Goal: Information Seeking & Learning: Learn about a topic

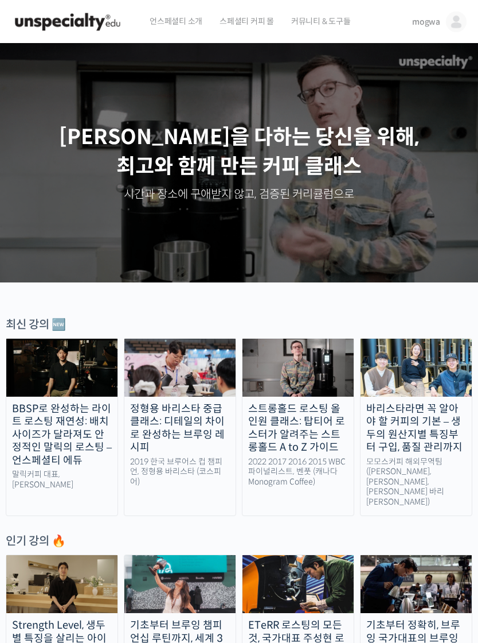
click at [429, 23] on span "mogwa" at bounding box center [426, 22] width 28 height 10
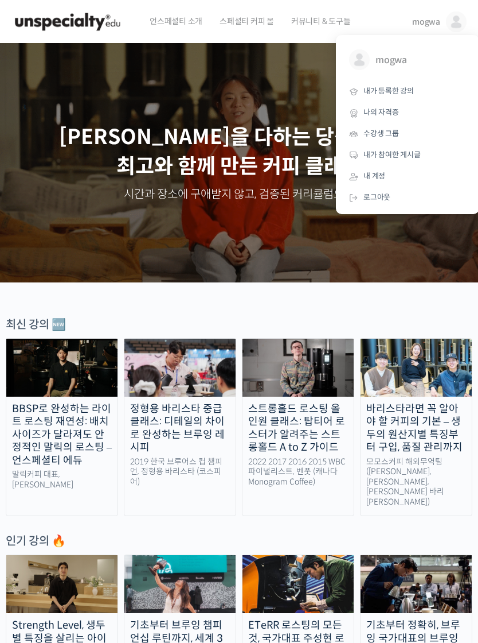
click at [392, 90] on span "내가 등록한 강의" at bounding box center [389, 91] width 50 height 10
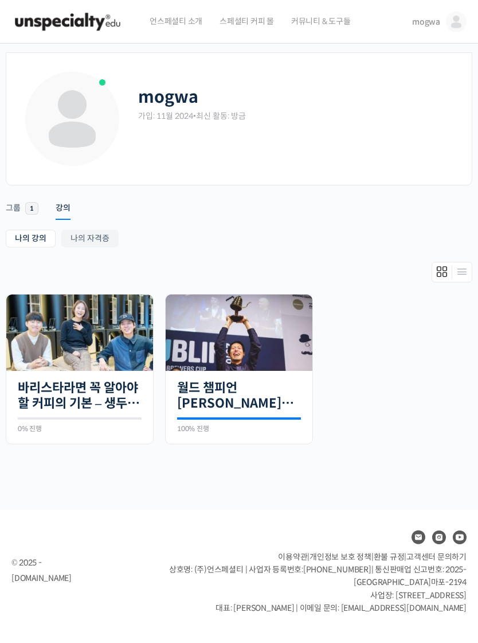
click at [109, 343] on img at bounding box center [79, 332] width 147 height 76
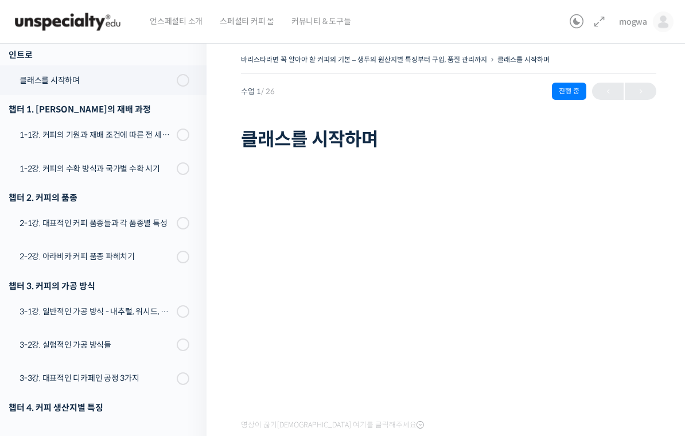
click at [134, 134] on div "1-1강. 커피의 기원과 재배 조건에 따른 전 세계 산지의 분포" at bounding box center [97, 135] width 154 height 13
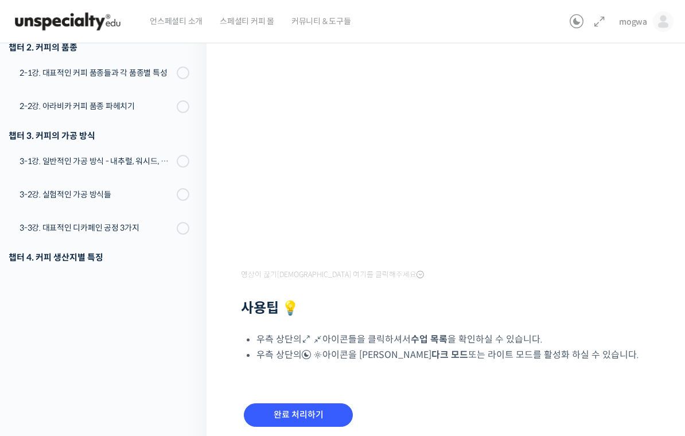
scroll to position [150, 0]
click at [320, 421] on input "완료 처리하기" at bounding box center [298, 415] width 109 height 24
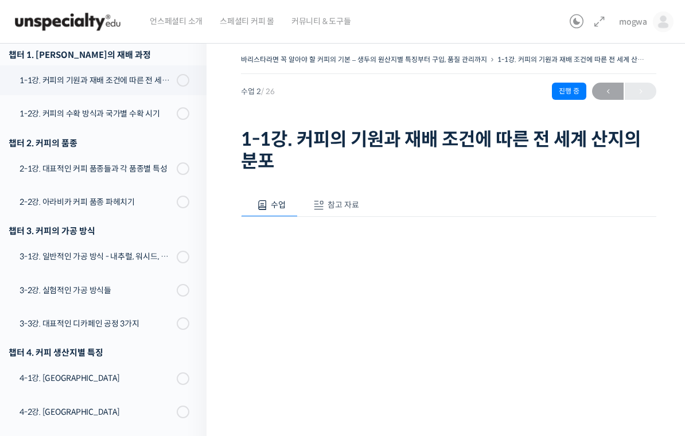
scroll to position [192, 0]
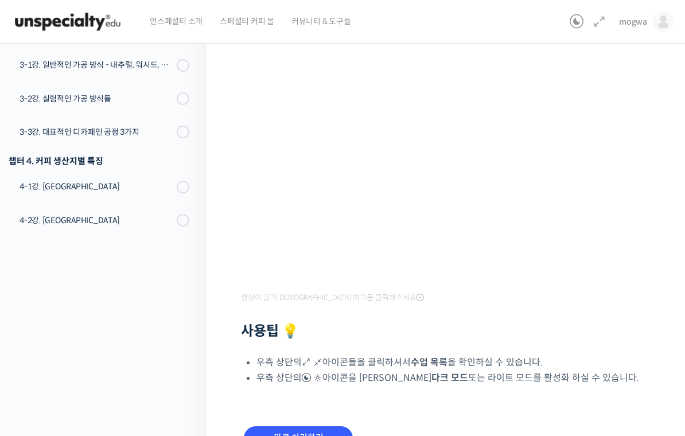
click at [225, 331] on div "바리스타라면 꼭 알아야 할 커피의 기본 – 생두의 원산지별 특징부터 구입, 품질 관리까지 1-1강. 커피의 기원과 재배 조건에 따른 전 세계 …" at bounding box center [449, 173] width 484 height 661
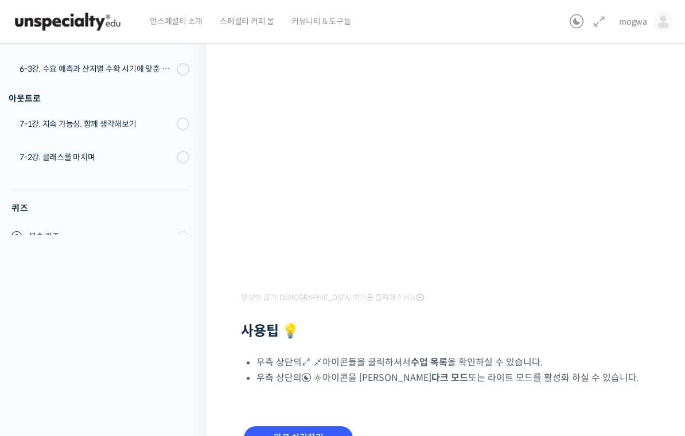
scroll to position [881, 0]
click at [630, 29] on link "mogwa" at bounding box center [646, 22] width 55 height 44
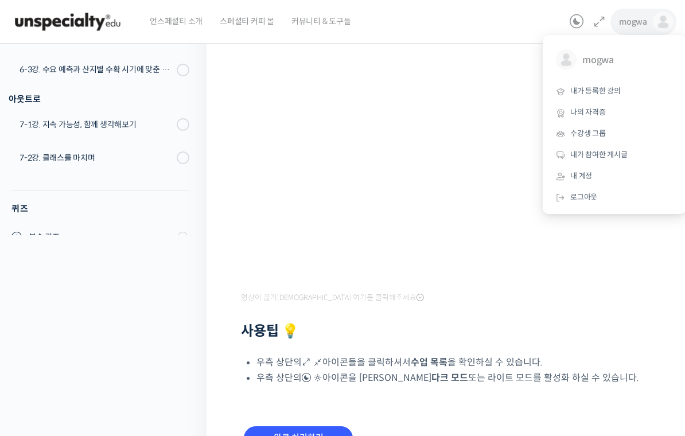
click at [616, 92] on span "내가 등록한 강의" at bounding box center [595, 91] width 50 height 10
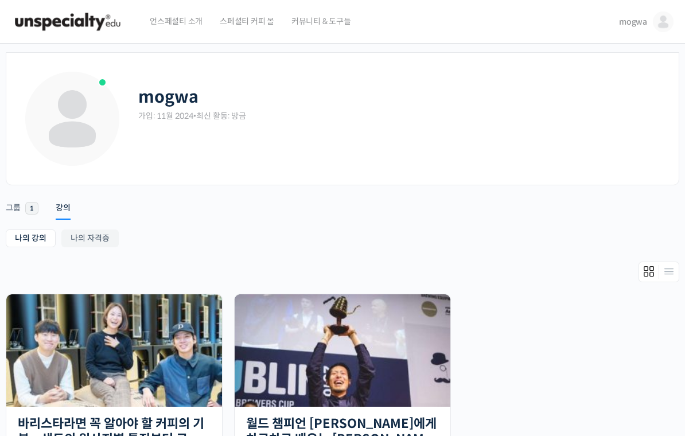
click at [103, 321] on img at bounding box center [114, 350] width 216 height 112
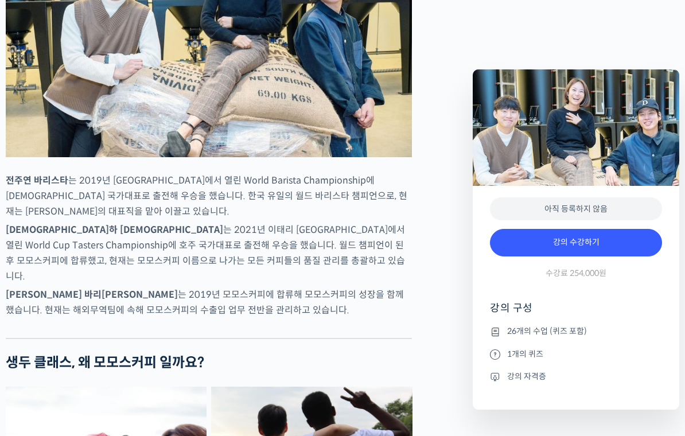
scroll to position [621, 0]
